Goal: Task Accomplishment & Management: Manage account settings

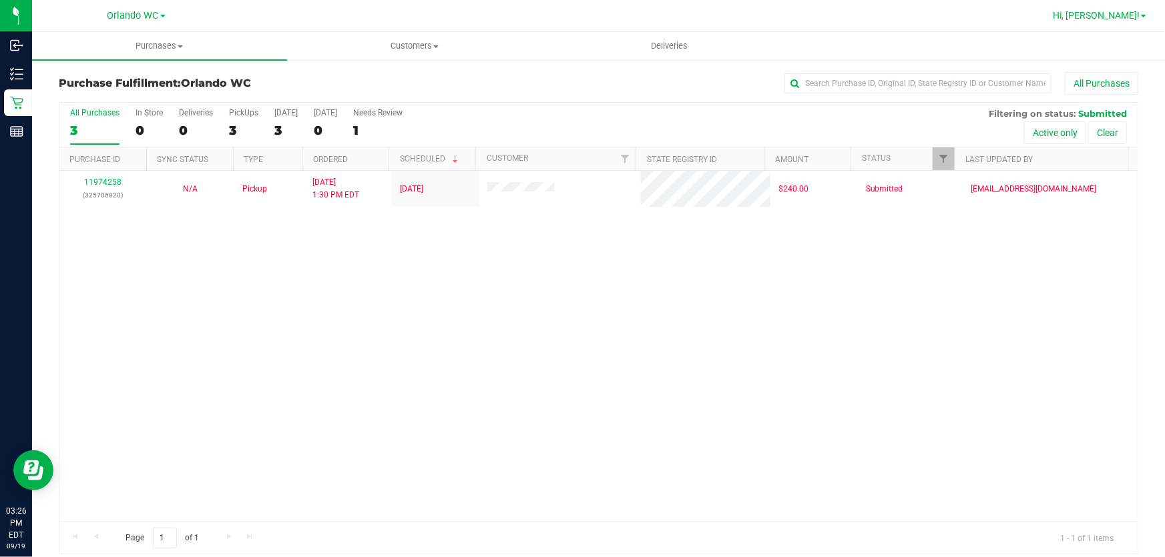
click at [1134, 15] on span "Hi, Rosa!" at bounding box center [1096, 15] width 87 height 11
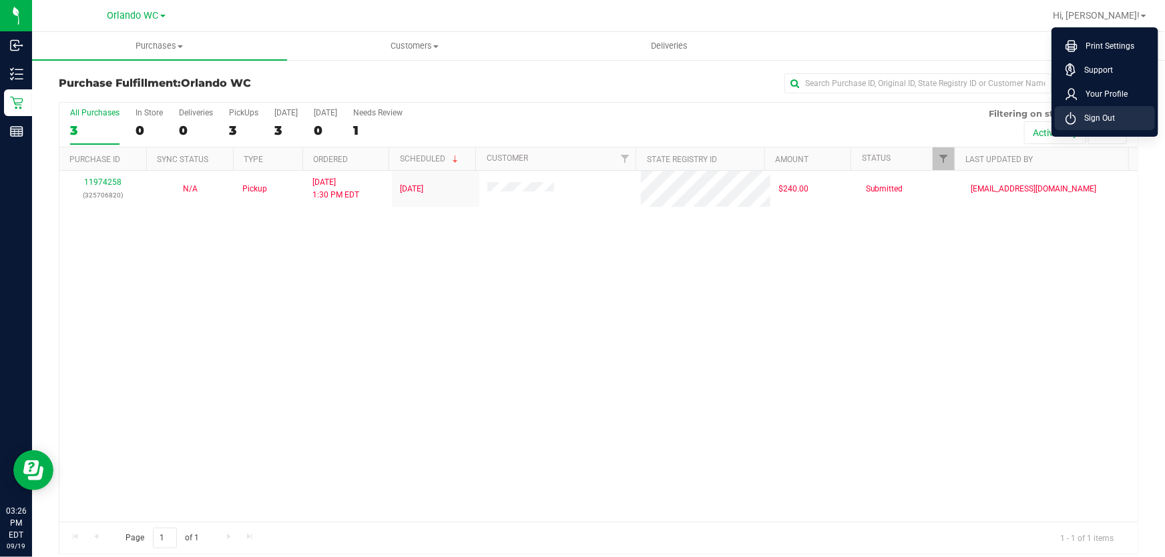
click at [1095, 124] on span "Sign Out" at bounding box center [1095, 117] width 39 height 13
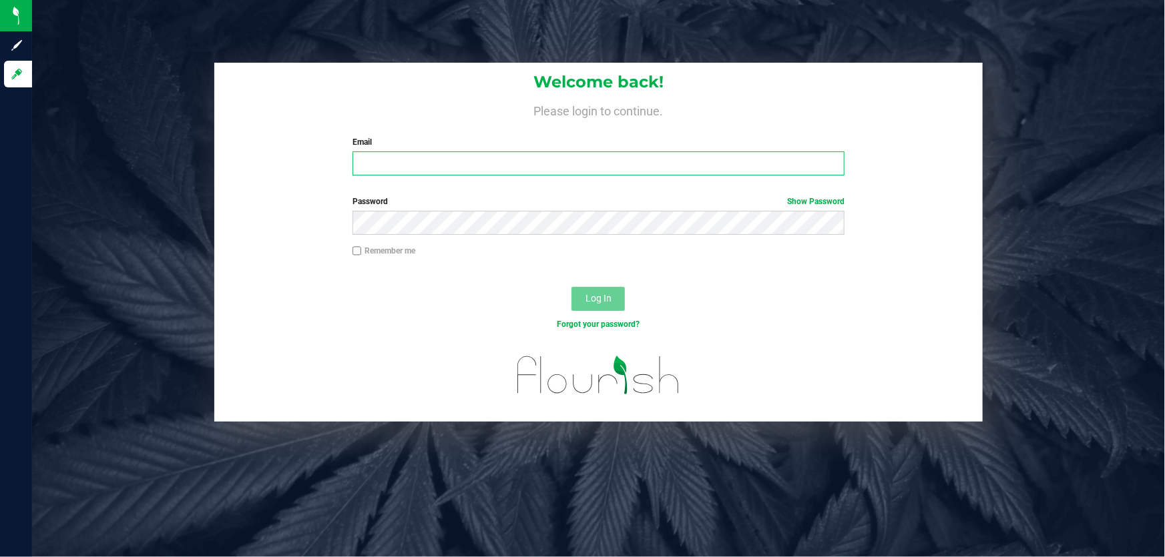
click at [403, 168] on input "Email" at bounding box center [599, 164] width 493 height 24
click at [417, 166] on input "[EMAIL_ADDRESS][DOMAIN_NAME]" at bounding box center [599, 164] width 493 height 24
type input "[EMAIL_ADDRESS][DOMAIN_NAME]"
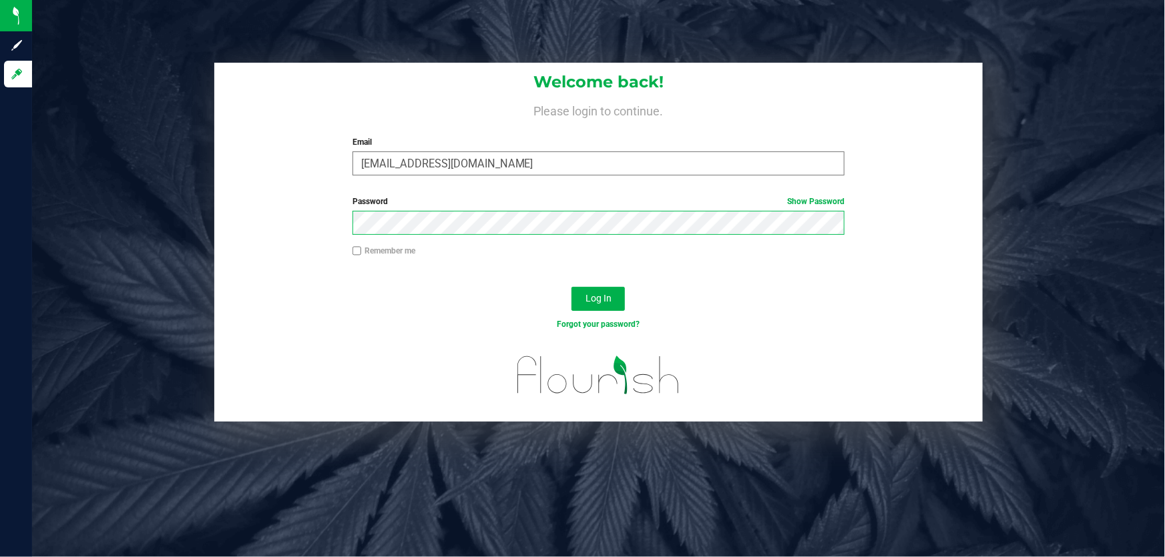
click at [572, 287] on button "Log In" at bounding box center [598, 299] width 53 height 24
